Goal: Task Accomplishment & Management: Use online tool/utility

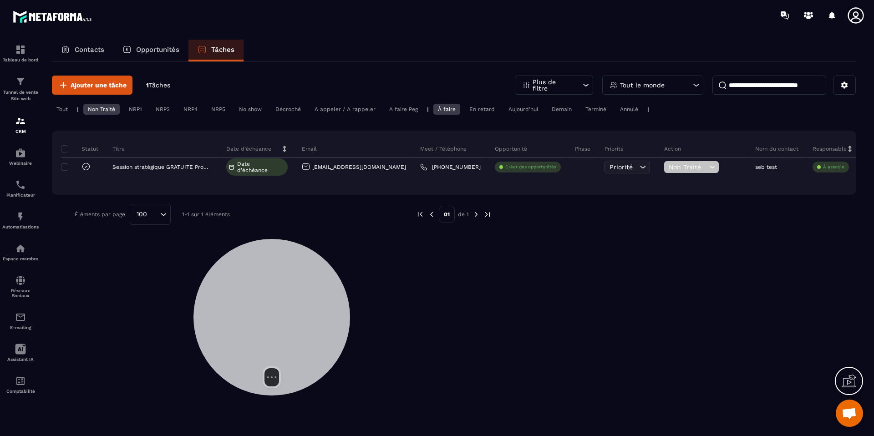
drag, startPoint x: 233, startPoint y: 232, endPoint x: 292, endPoint y: 283, distance: 77.8
click at [292, 283] on div at bounding box center [271, 317] width 157 height 157
click at [15, 218] on img at bounding box center [20, 216] width 11 height 11
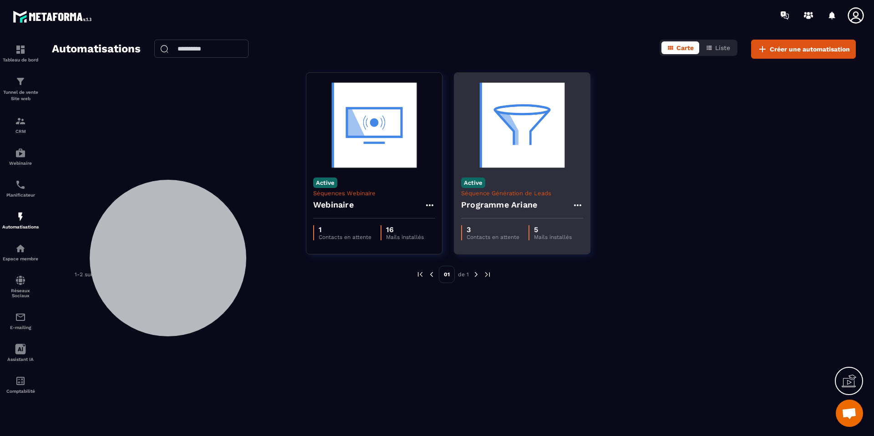
drag, startPoint x: 265, startPoint y: 282, endPoint x: 546, endPoint y: 187, distance: 296.7
click at [161, 224] on div at bounding box center [168, 258] width 157 height 157
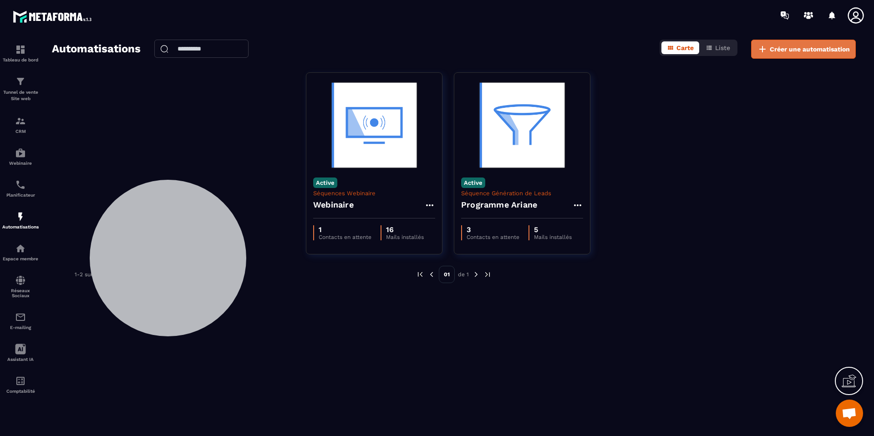
click at [810, 48] on span "Créer une automatisation" at bounding box center [810, 49] width 80 height 9
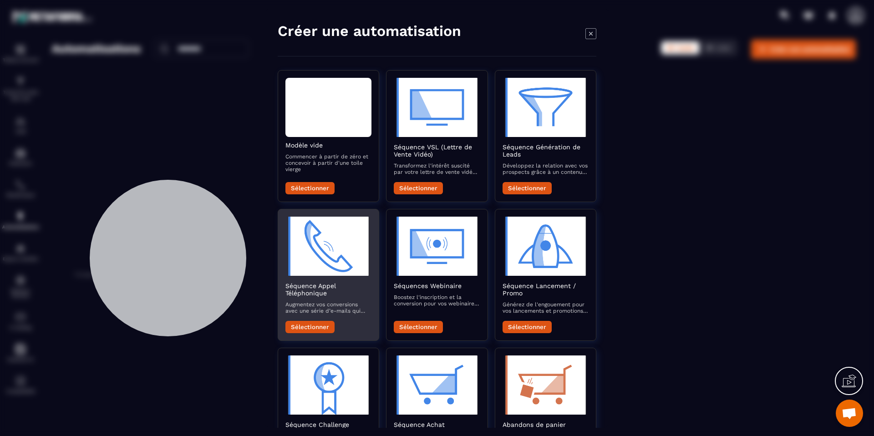
click at [311, 326] on button "Sélectionner" at bounding box center [309, 327] width 49 height 12
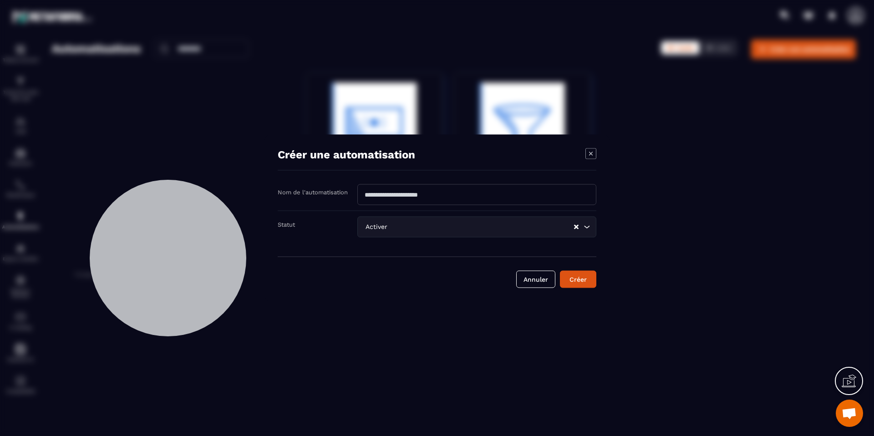
click at [417, 199] on input "Modal window" at bounding box center [476, 194] width 239 height 21
type input "**********"
click at [568, 272] on button "Créer" at bounding box center [578, 279] width 36 height 17
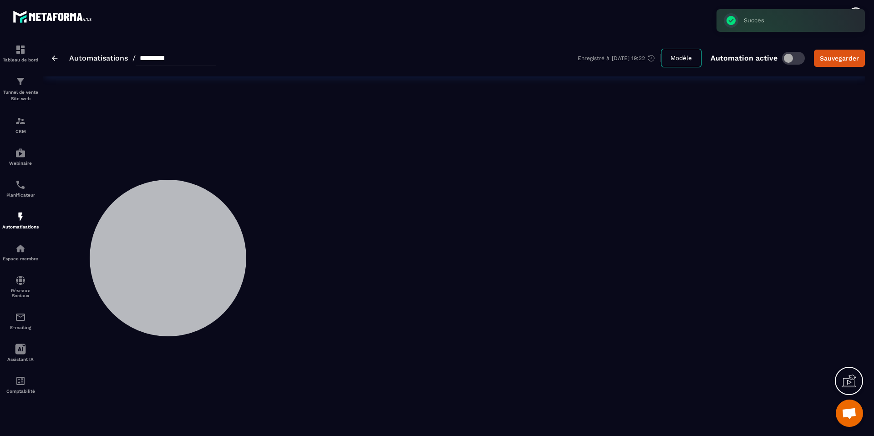
type input "**********"
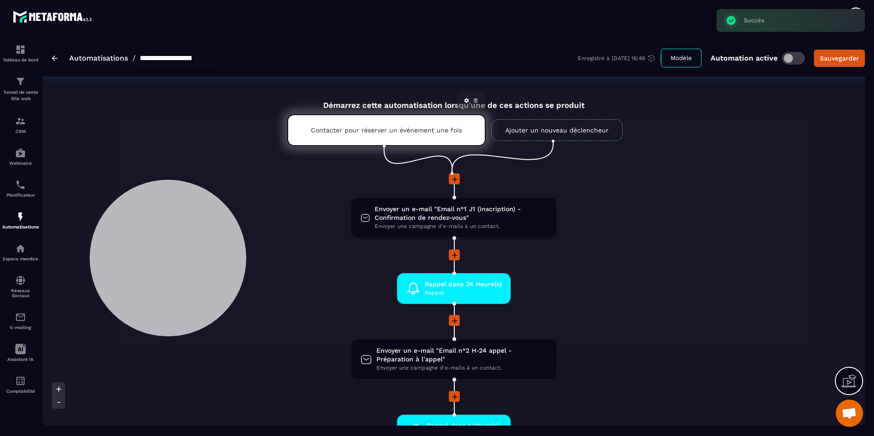
click at [375, 124] on div "Contacter pour réserver un événement une fois" at bounding box center [386, 130] width 199 height 32
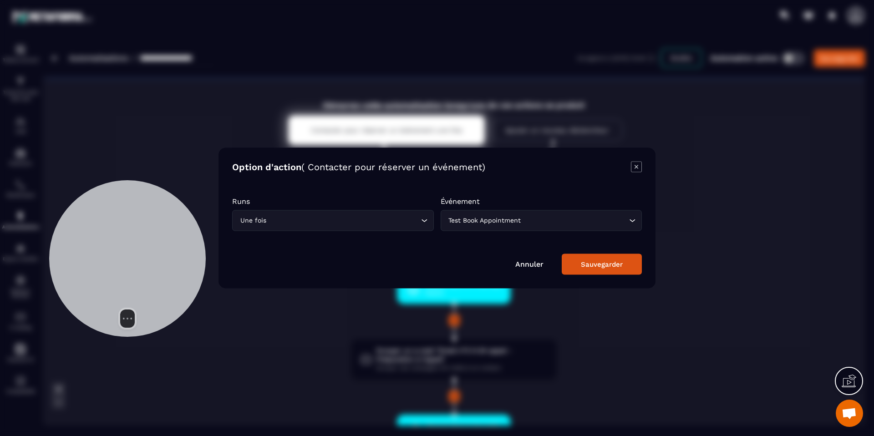
click at [165, 209] on div at bounding box center [127, 258] width 157 height 157
click at [525, 224] on input "Search for option" at bounding box center [537, 221] width 181 height 10
click at [642, 168] on div "Option d'action ( Contacter pour réserver un événement) Runs Une fois Loading..…" at bounding box center [437, 218] width 437 height 141
click at [635, 166] on icon "Modal window" at bounding box center [637, 167] width 4 height 4
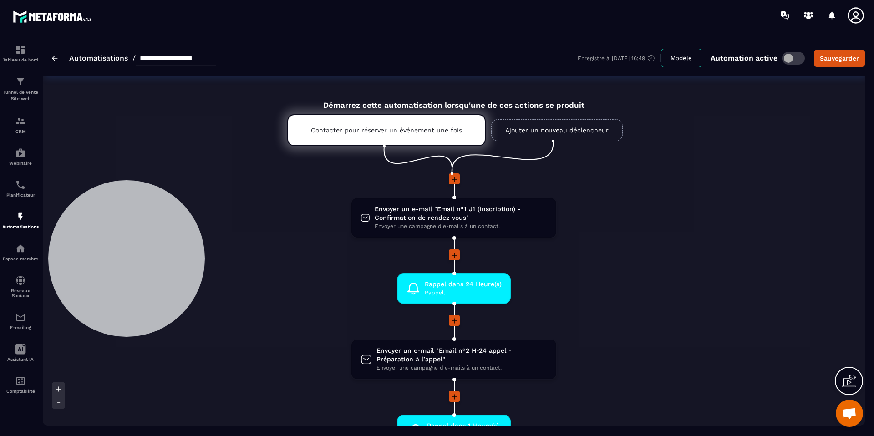
click at [529, 132] on link "Ajouter un nouveau déclencheur" at bounding box center [557, 130] width 132 height 22
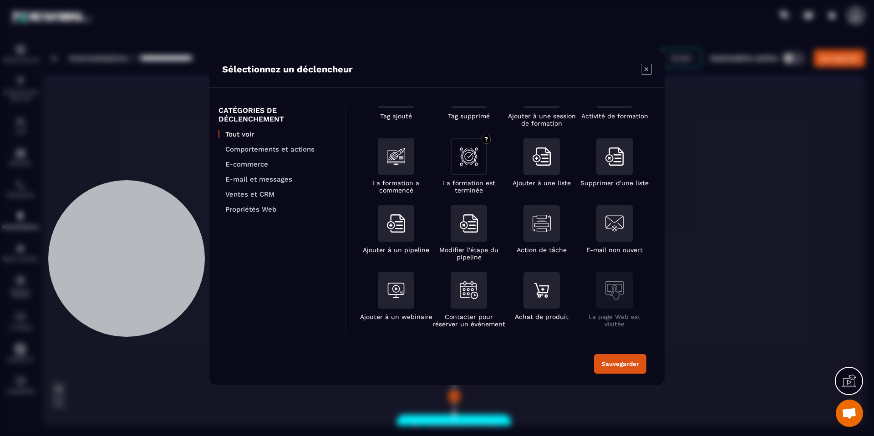
scroll to position [40, 0]
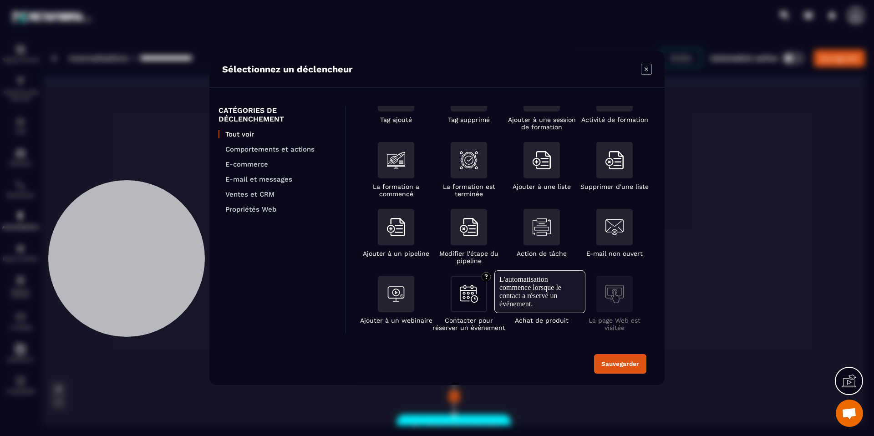
click at [478, 298] on div "Modal window" at bounding box center [469, 294] width 36 height 36
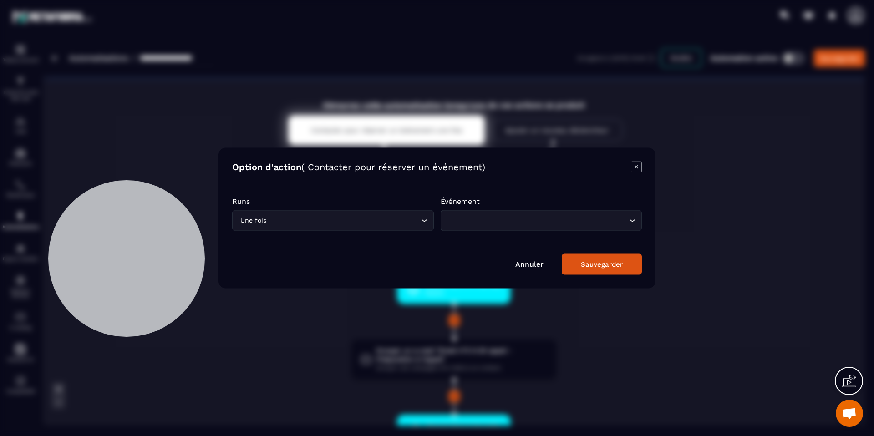
drag, startPoint x: 400, startPoint y: 220, endPoint x: 393, endPoint y: 229, distance: 11.0
click at [400, 220] on input "Search for option" at bounding box center [343, 221] width 151 height 10
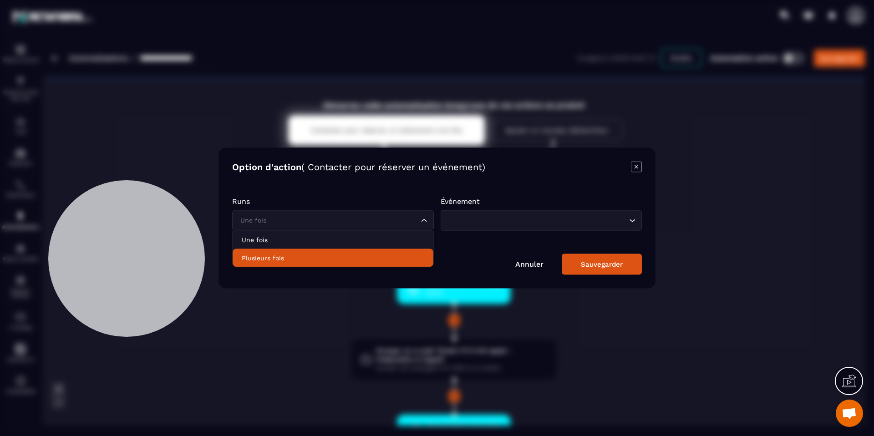
drag, startPoint x: 374, startPoint y: 255, endPoint x: 397, endPoint y: 244, distance: 25.3
click at [373, 255] on p "Plusieurs fois" at bounding box center [333, 258] width 183 height 9
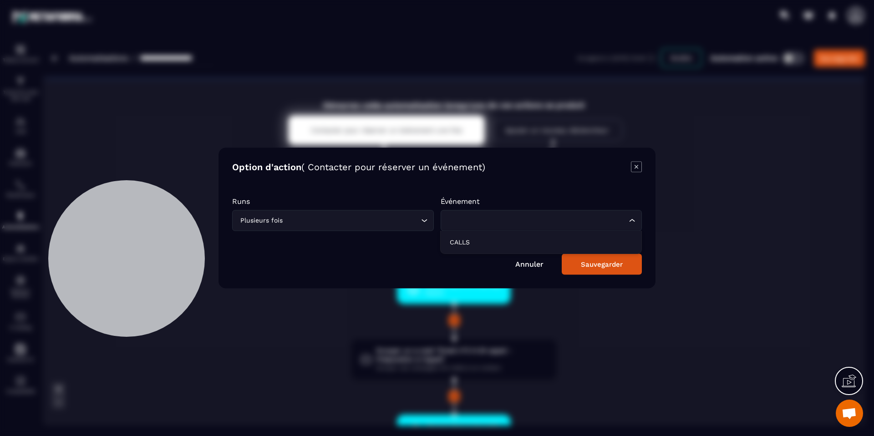
click at [474, 210] on div "Loading..." at bounding box center [542, 220] width 202 height 21
click at [476, 243] on p "CALLS" at bounding box center [541, 242] width 183 height 9
click at [589, 259] on button "Sauvegarder" at bounding box center [602, 264] width 80 height 21
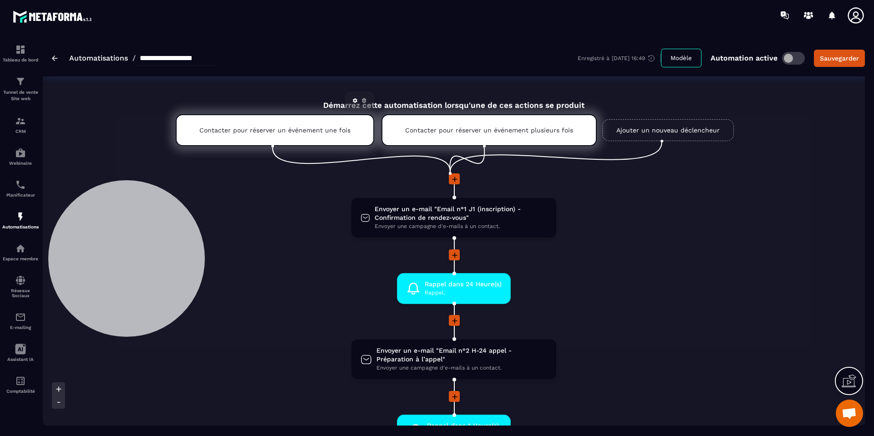
click at [365, 103] on link at bounding box center [364, 100] width 9 height 9
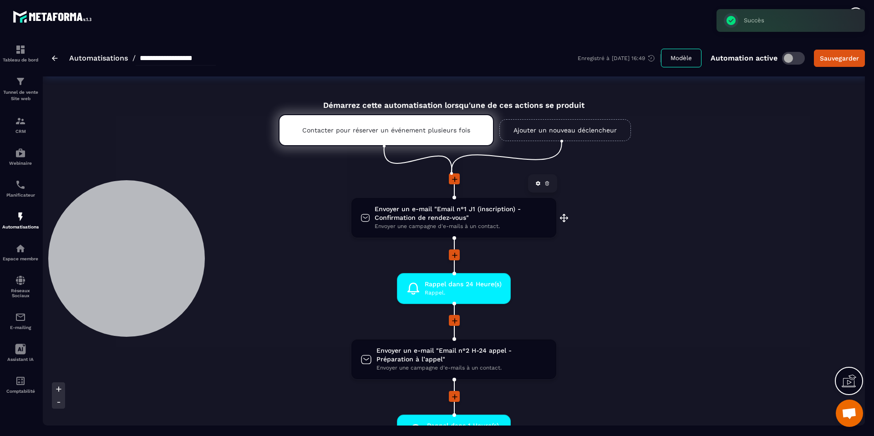
click at [447, 220] on span "Envoyer un e-mail "Email n°1 J1 (inscription) - Confirmation de rendez-vous"" at bounding box center [461, 213] width 173 height 17
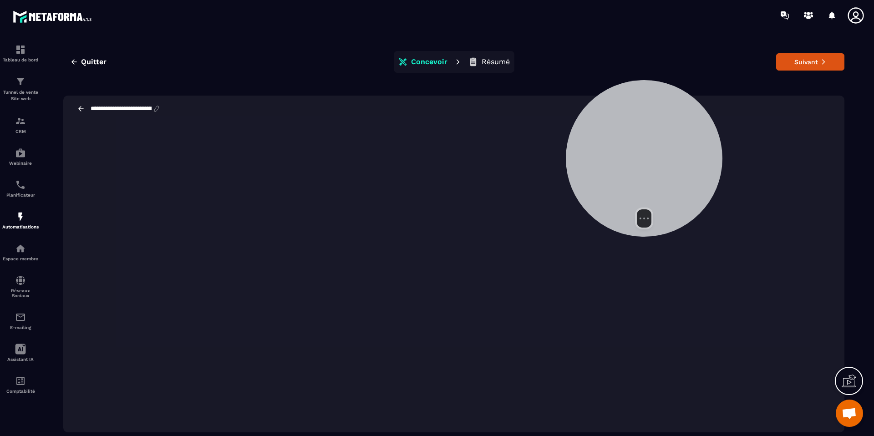
drag, startPoint x: 144, startPoint y: 208, endPoint x: 660, endPoint y: 116, distance: 523.9
click at [661, 116] on div at bounding box center [644, 158] width 157 height 157
click at [78, 60] on button "Quitter" at bounding box center [88, 62] width 50 height 16
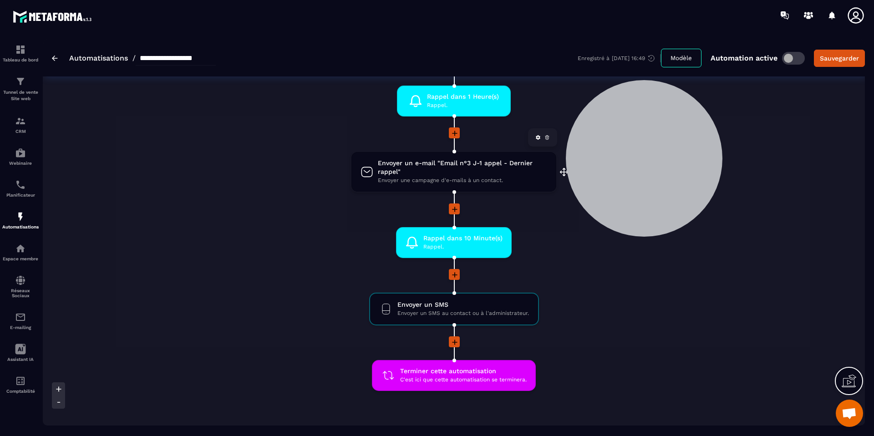
scroll to position [330, 0]
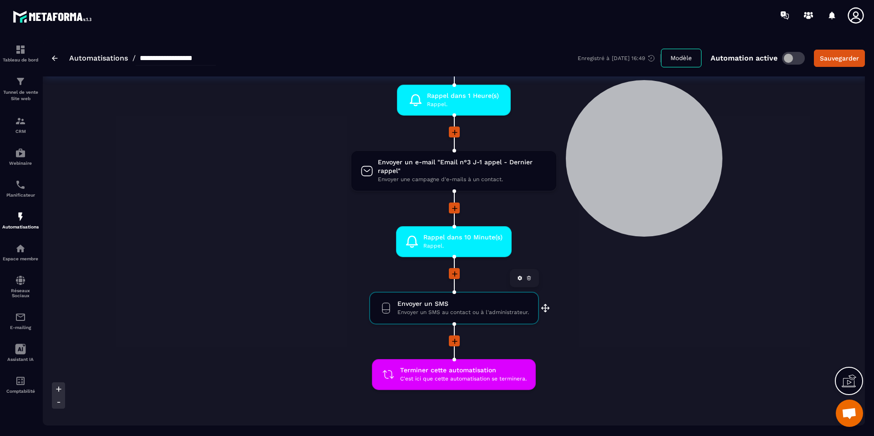
click at [466, 306] on span "Envoyer un SMS" at bounding box center [463, 304] width 132 height 9
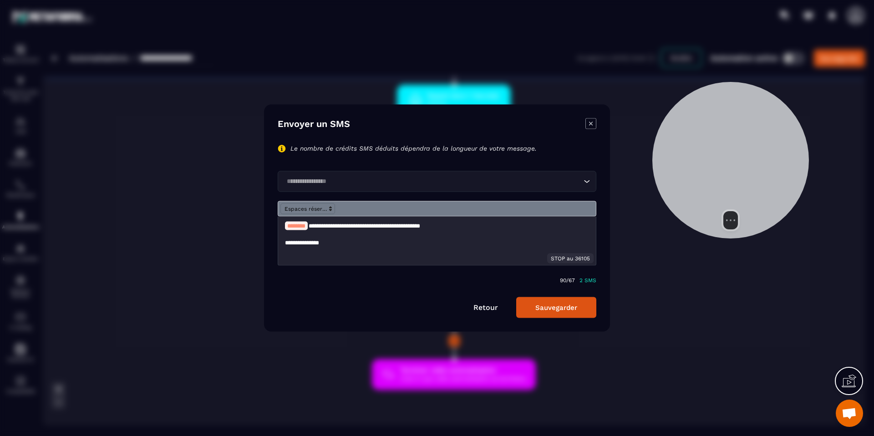
drag, startPoint x: 670, startPoint y: 121, endPoint x: 736, endPoint y: 125, distance: 66.1
click at [736, 125] on div at bounding box center [730, 160] width 157 height 157
click at [591, 124] on icon "Modal window" at bounding box center [591, 124] width 4 height 4
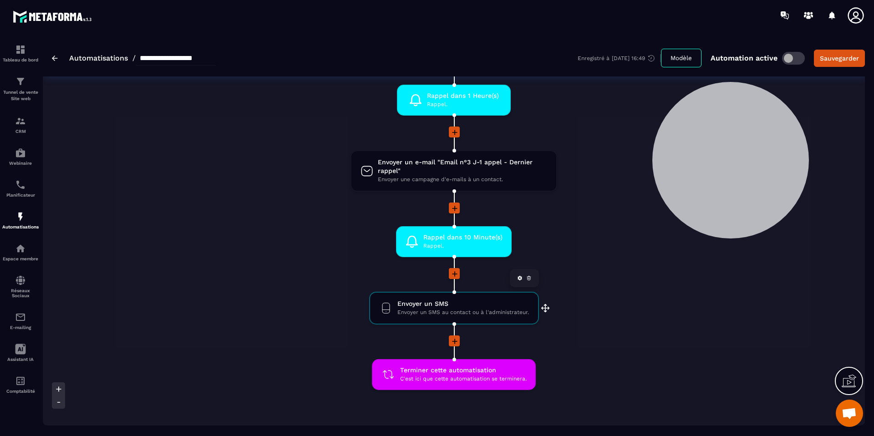
click at [457, 315] on span "Envoyer un SMS au contact ou à l'administrateur." at bounding box center [463, 312] width 132 height 9
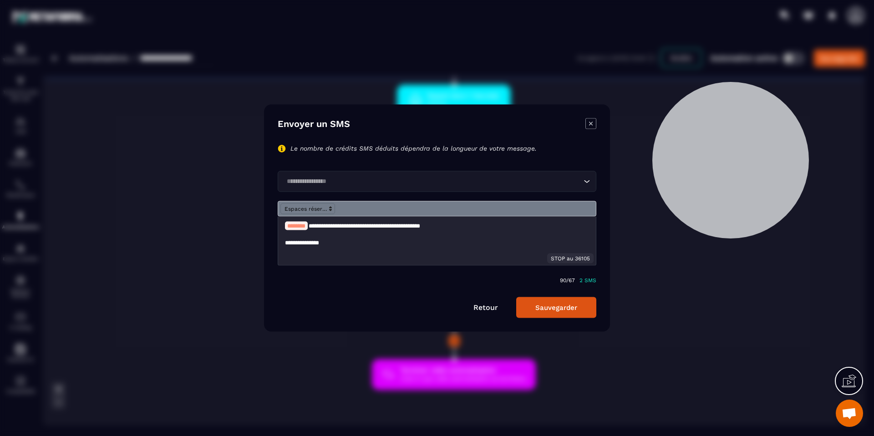
click at [474, 224] on p "**********" at bounding box center [437, 226] width 304 height 8
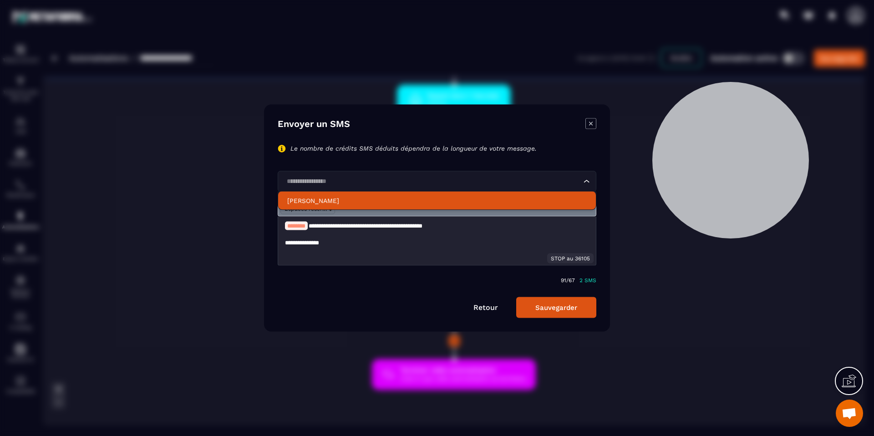
click at [457, 204] on p "[PERSON_NAME]" at bounding box center [437, 200] width 300 height 9
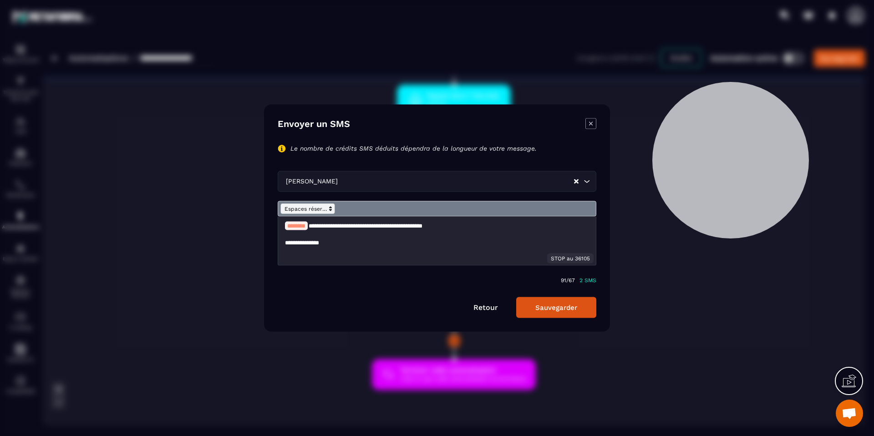
click at [303, 211] on span "Modal window" at bounding box center [307, 209] width 55 height 11
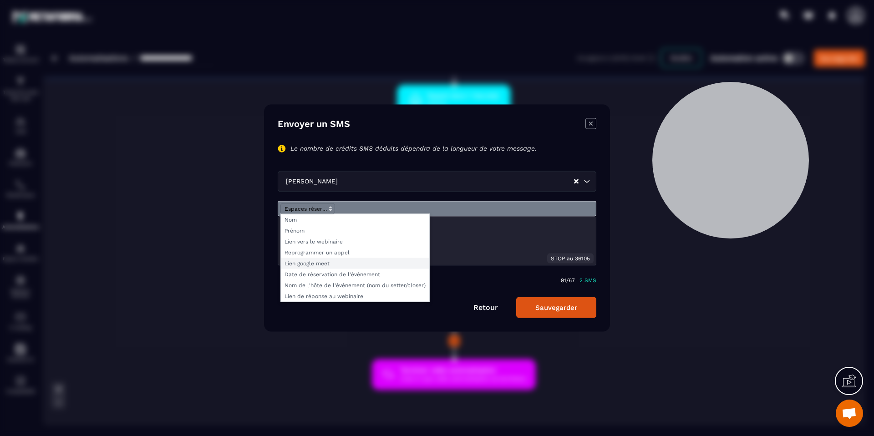
click at [332, 266] on span "Modal window" at bounding box center [355, 263] width 148 height 11
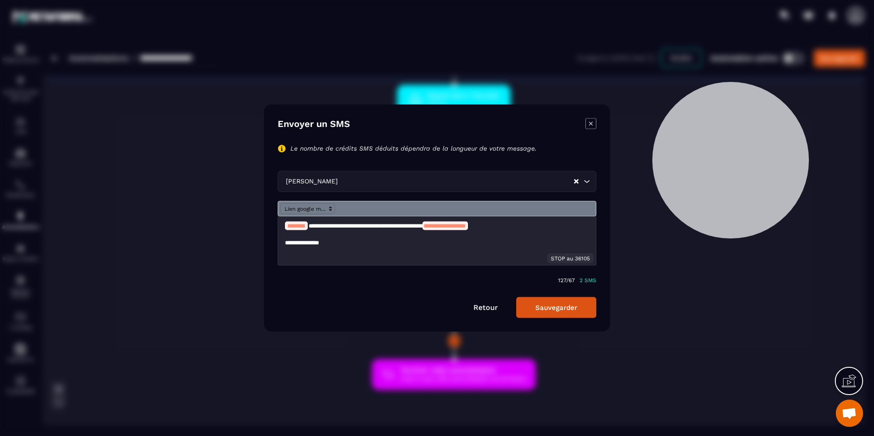
click at [594, 124] on icon "Modal window" at bounding box center [591, 123] width 11 height 11
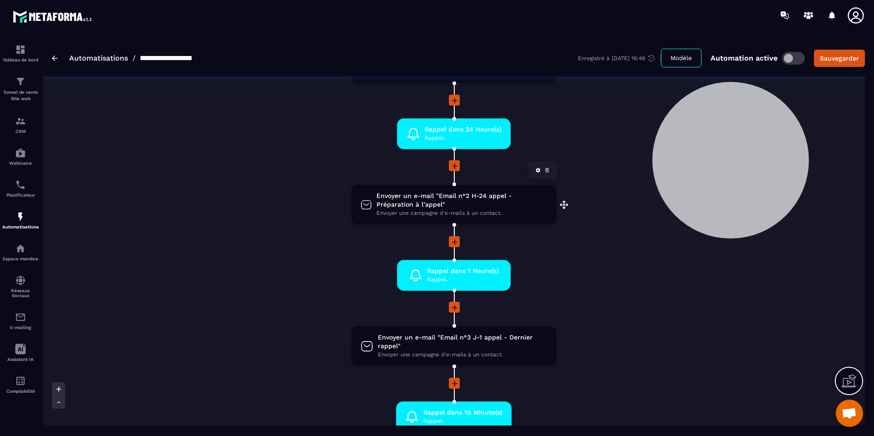
scroll to position [0, 0]
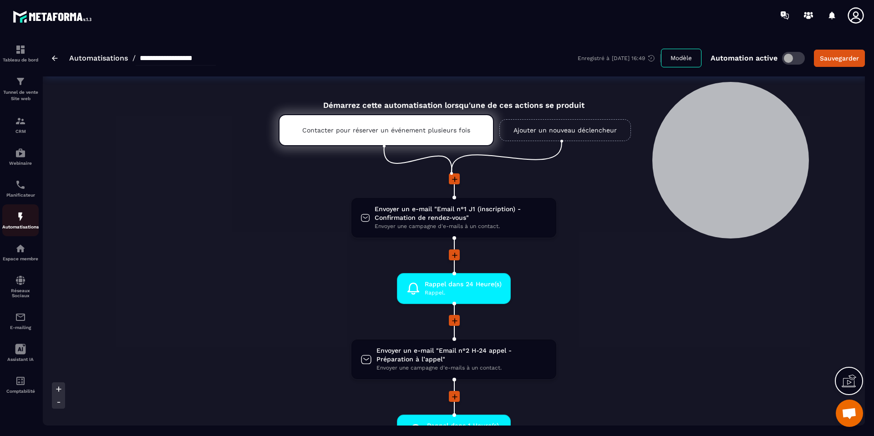
click at [28, 219] on div "Automatisations" at bounding box center [20, 220] width 36 height 18
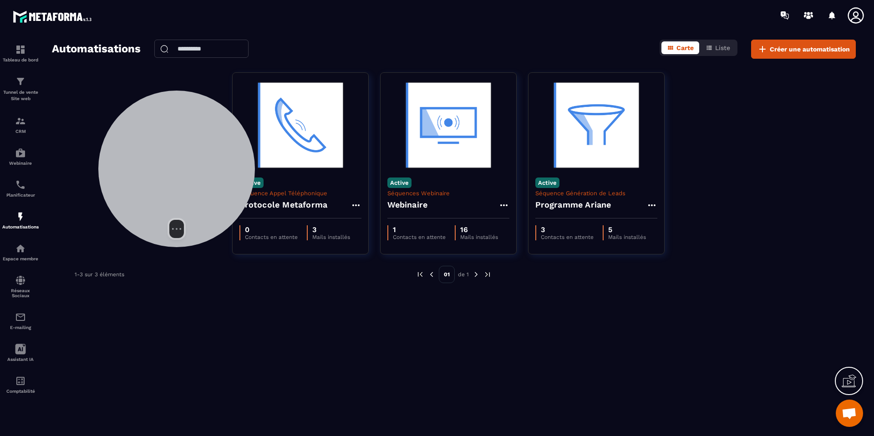
drag, startPoint x: 729, startPoint y: 169, endPoint x: 225, endPoint y: 170, distance: 503.6
click at [175, 178] on div at bounding box center [176, 169] width 157 height 157
click at [813, 45] on span "Créer une automatisation" at bounding box center [810, 49] width 80 height 9
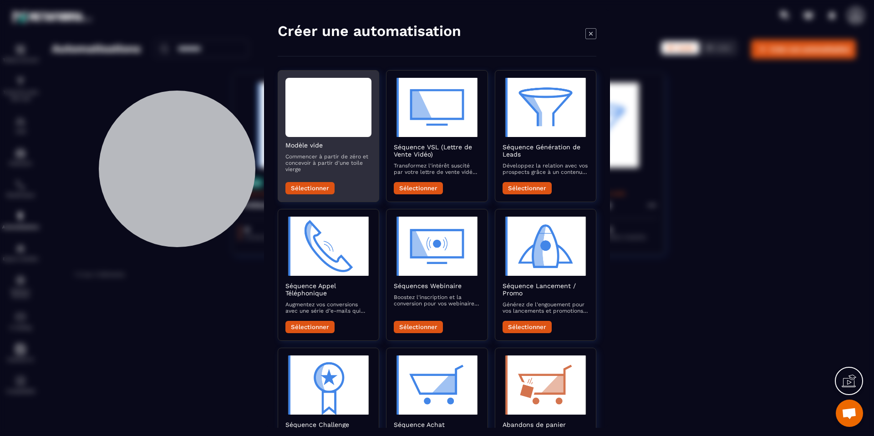
click at [321, 188] on button "Sélectionner" at bounding box center [309, 188] width 49 height 12
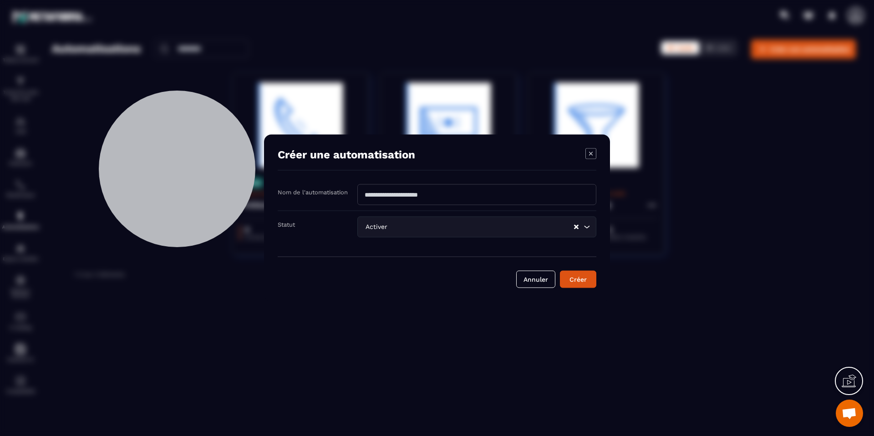
click at [590, 153] on icon "Modal window" at bounding box center [591, 154] width 4 height 4
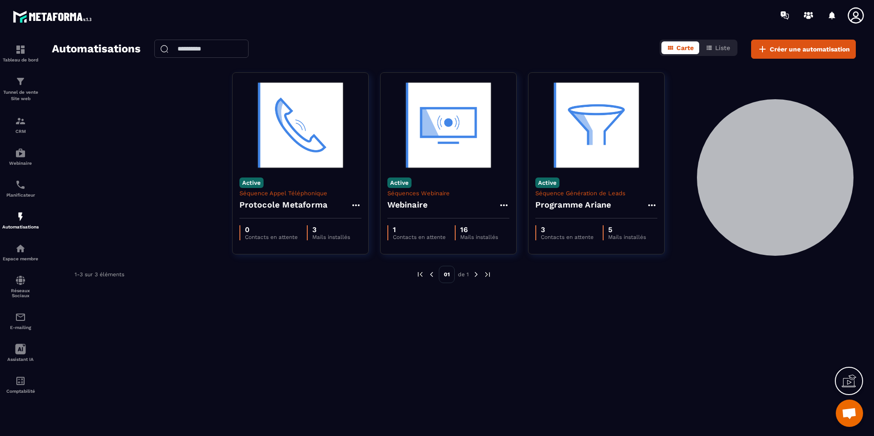
drag, startPoint x: 224, startPoint y: 157, endPoint x: 672, endPoint y: 183, distance: 448.3
click at [784, 167] on div at bounding box center [775, 177] width 157 height 157
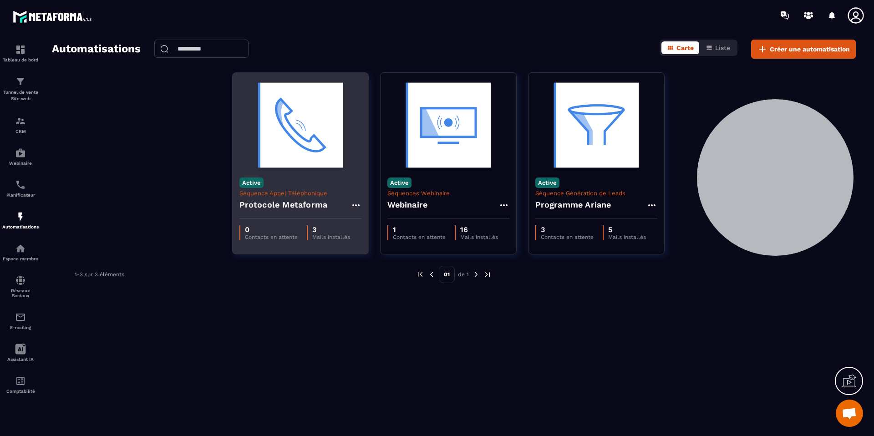
click at [269, 208] on h4 "Protocole Metaforma" at bounding box center [283, 205] width 88 height 13
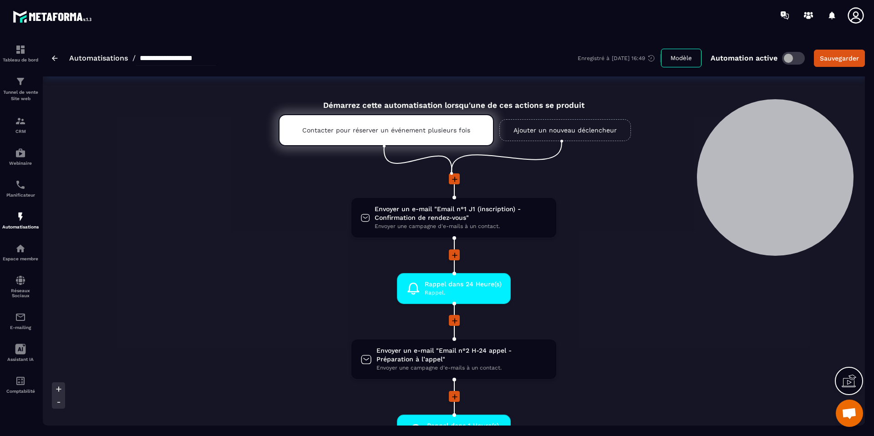
click at [199, 58] on input "**********" at bounding box center [176, 58] width 80 height 15
click at [216, 59] on input "**********" at bounding box center [176, 58] width 80 height 15
click at [456, 178] on icon at bounding box center [454, 179] width 9 height 9
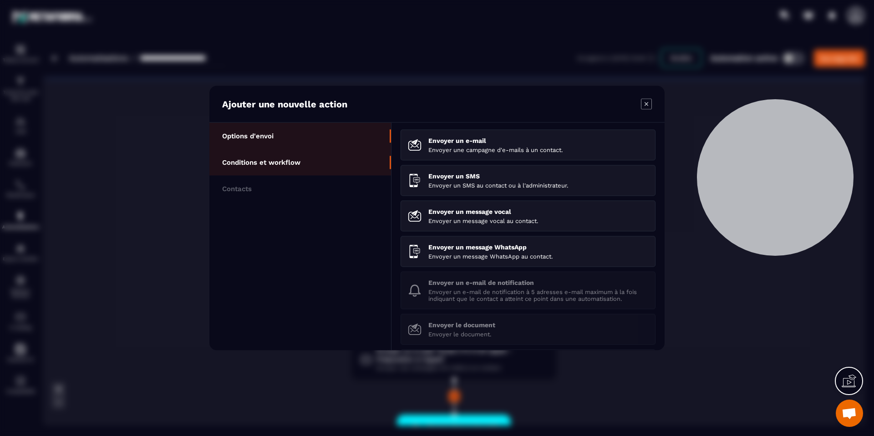
click at [318, 166] on li "Conditions et workflow" at bounding box center [300, 162] width 182 height 26
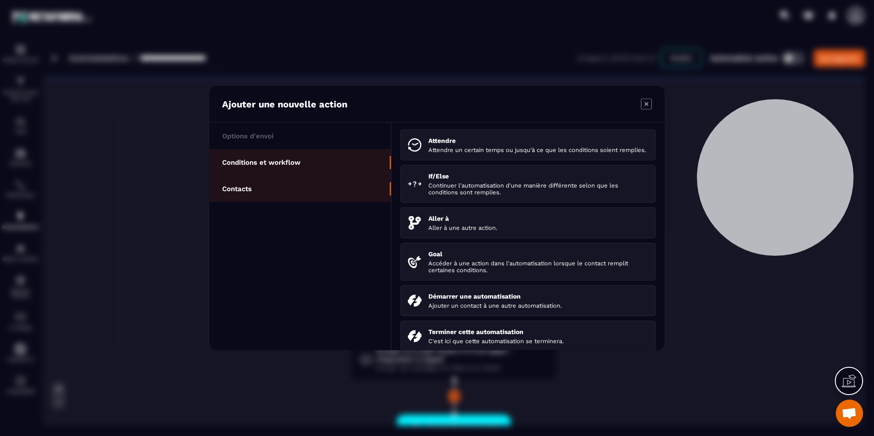
click at [315, 183] on li "Contacts" at bounding box center [300, 189] width 182 height 26
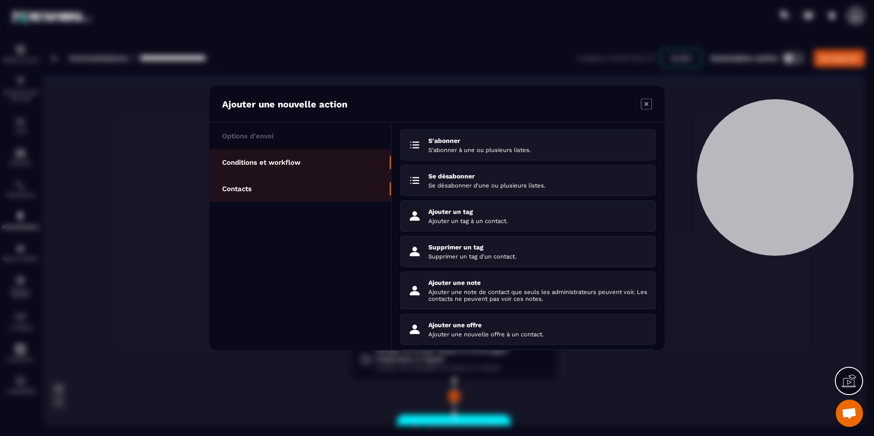
click at [270, 165] on p "Conditions et workflow" at bounding box center [261, 162] width 78 height 8
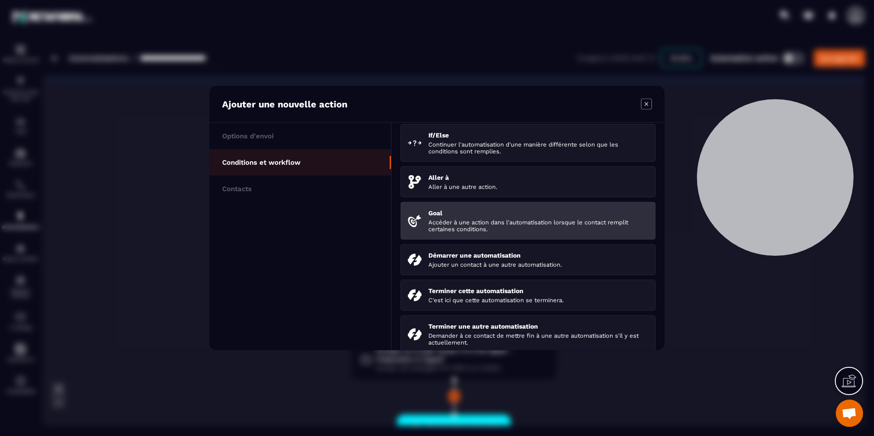
scroll to position [79, 0]
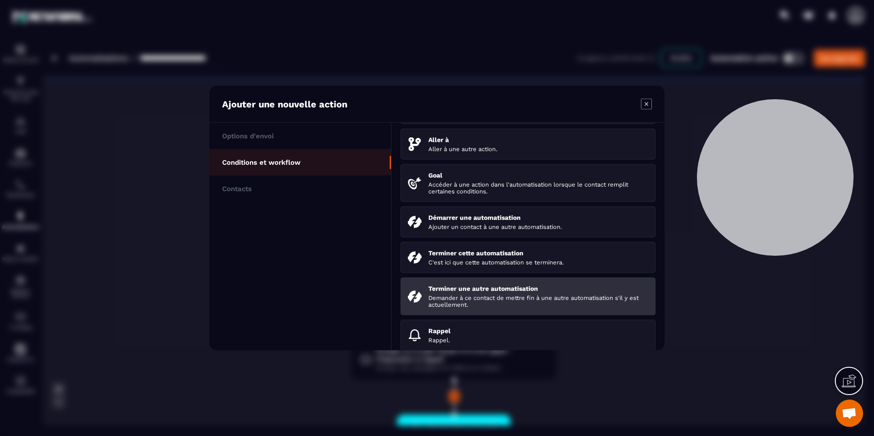
click at [497, 305] on p "Demander à ce contact de mettre fin à une autre automatisation s'il y est actue…" at bounding box center [538, 302] width 220 height 14
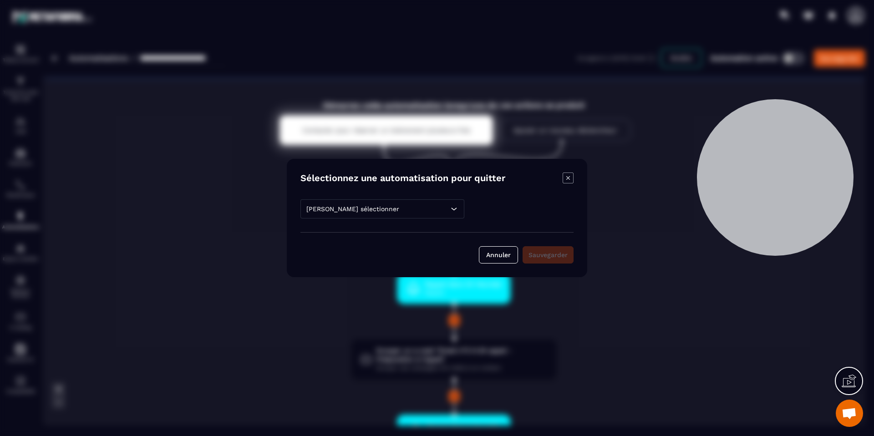
click at [423, 213] on div "[PERSON_NAME] sélectionner" at bounding box center [382, 208] width 164 height 19
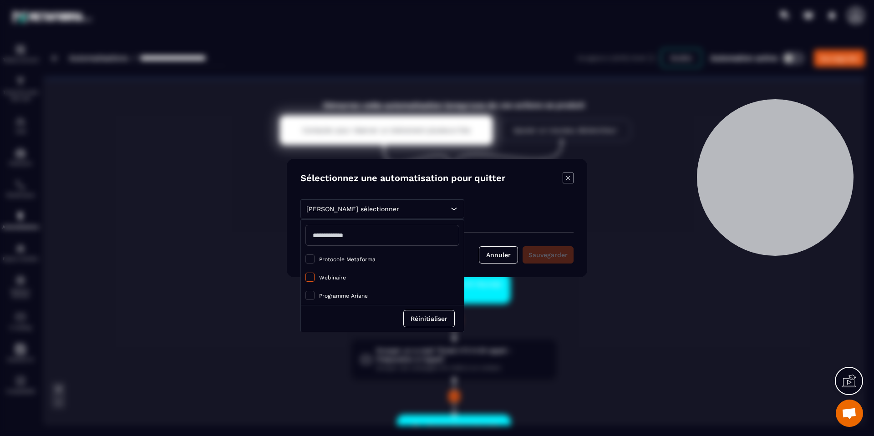
click at [340, 278] on span "Webinaire" at bounding box center [332, 278] width 27 height 6
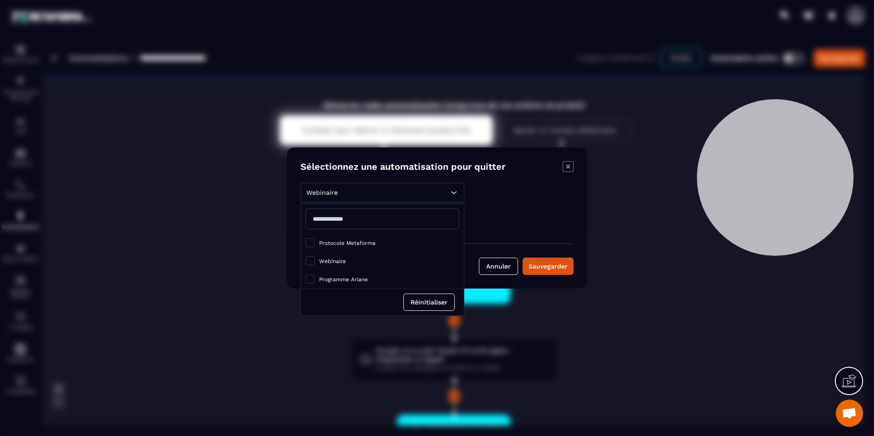
click at [512, 218] on div "Webinaire" at bounding box center [436, 223] width 273 height 14
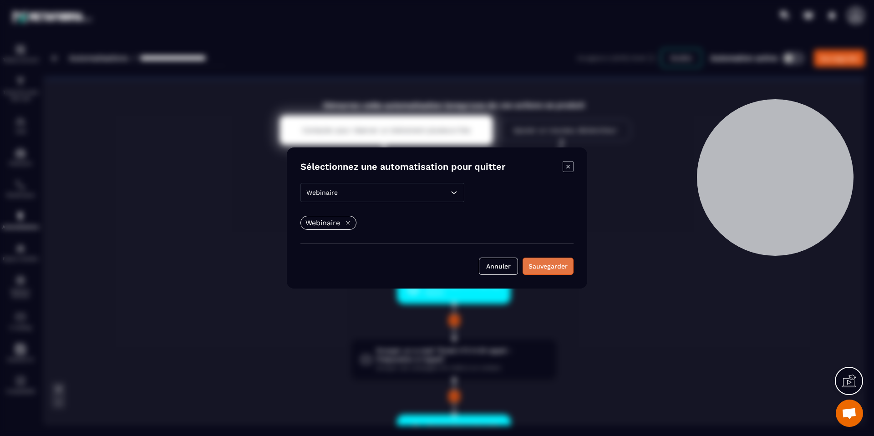
click at [540, 265] on div "Sauvegarder" at bounding box center [548, 266] width 39 height 9
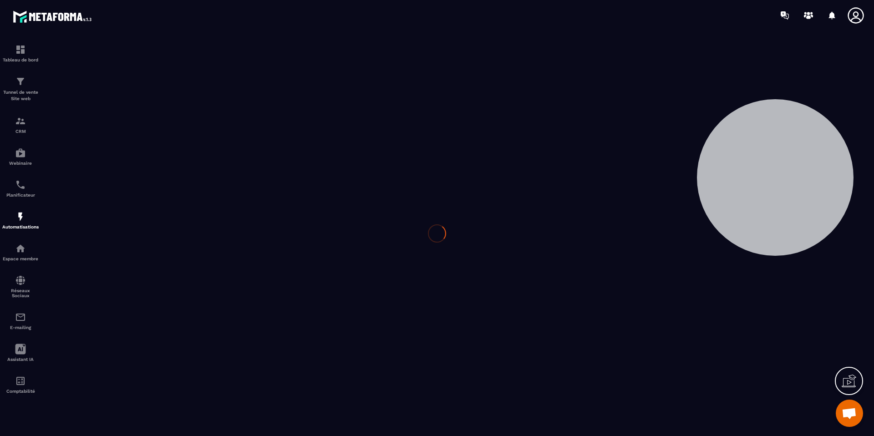
type input "**********"
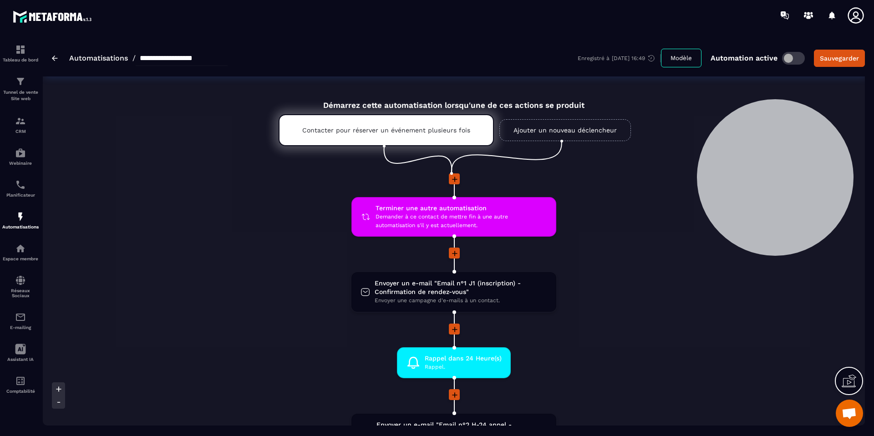
click at [450, 252] on icon at bounding box center [454, 253] width 9 height 9
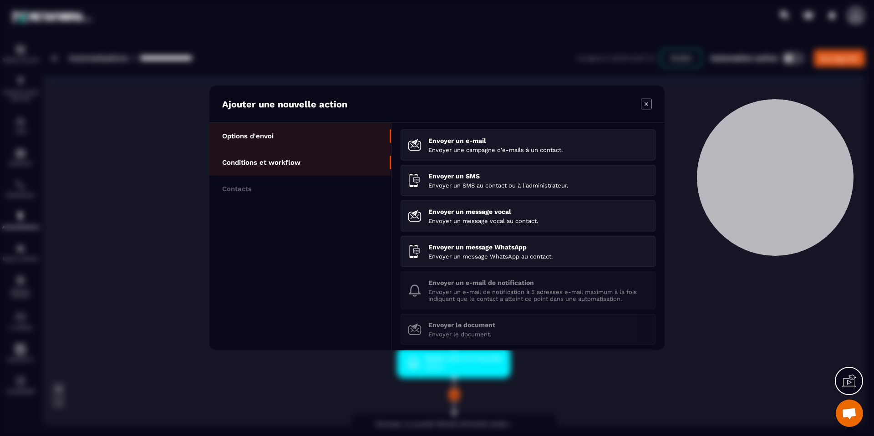
click at [314, 170] on li "Conditions et workflow" at bounding box center [300, 162] width 182 height 26
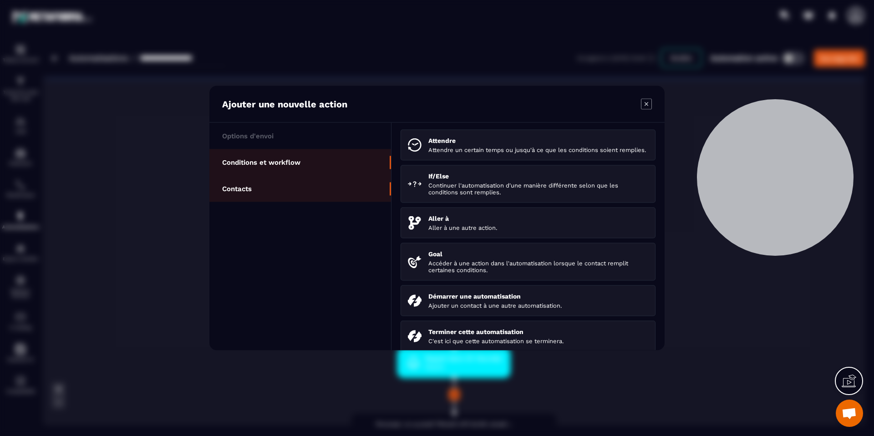
click at [312, 186] on li "Contacts" at bounding box center [300, 189] width 182 height 26
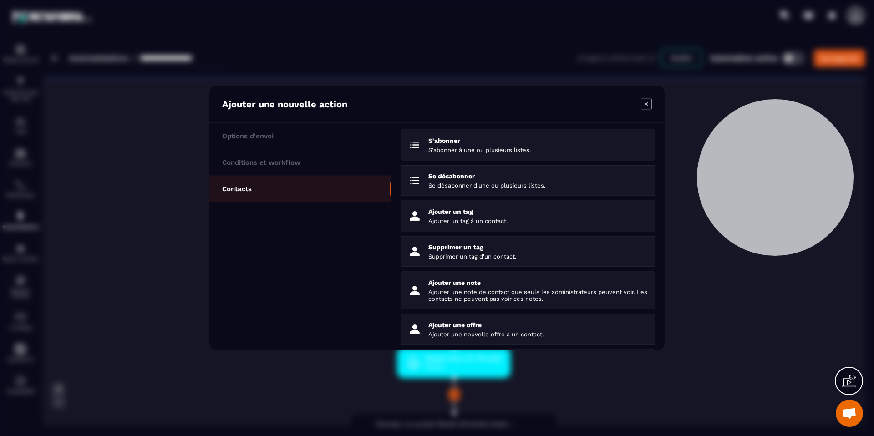
click at [645, 103] on icon "Modal window" at bounding box center [646, 104] width 11 height 11
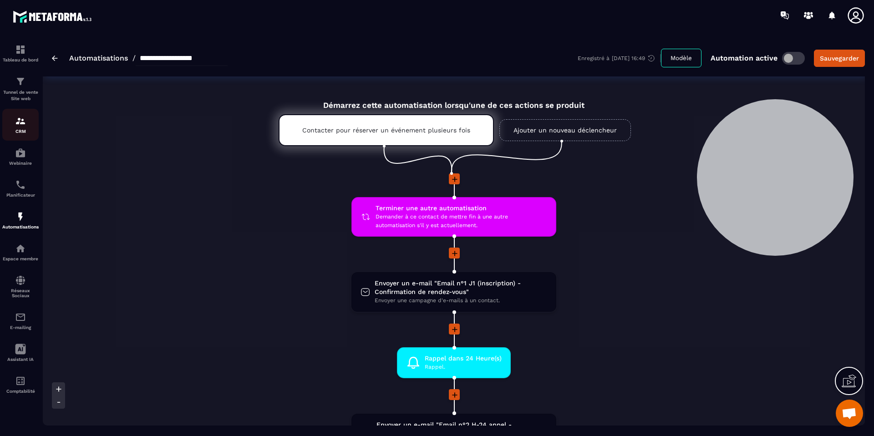
click at [12, 128] on div "CRM" at bounding box center [20, 125] width 36 height 18
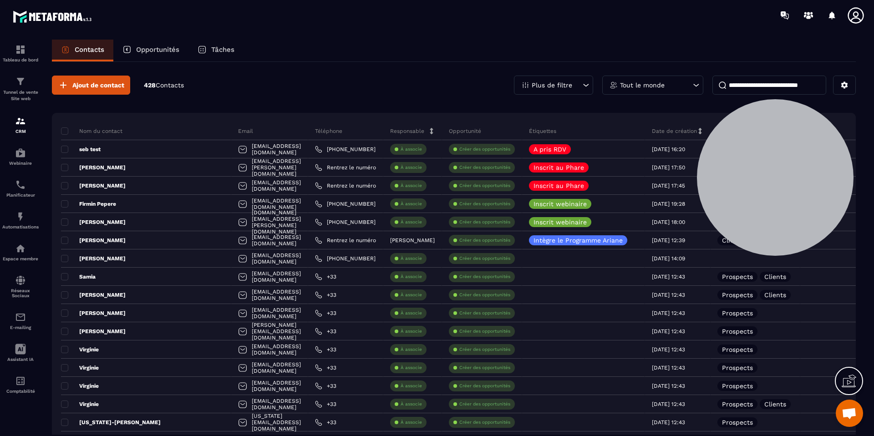
click at [206, 46] on icon at bounding box center [202, 49] width 9 height 9
